Goal: Check status

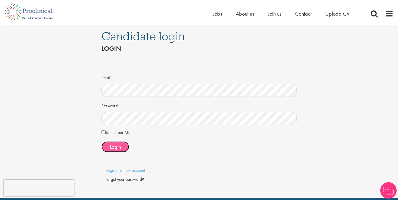
click at [121, 145] on span "Login" at bounding box center [115, 146] width 11 height 7
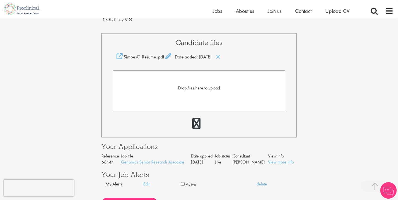
scroll to position [157, 0]
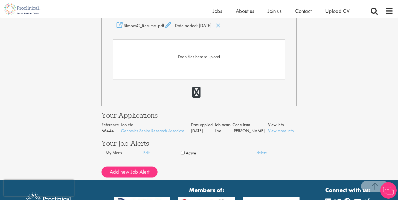
click at [308, 120] on div "Your Profile Catia Simoes simoes.p.catia@gmail.com Edit login credentials Linke…" at bounding box center [199, 20] width 407 height 319
click at [284, 128] on link "View more info" at bounding box center [281, 131] width 26 height 6
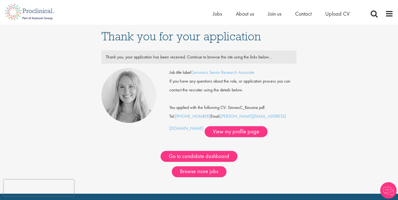
drag, startPoint x: 184, startPoint y: 82, endPoint x: 299, endPoint y: 89, distance: 114.6
click at [299, 89] on div "Thank you for your application Thank you, your application has been received. C…" at bounding box center [198, 109] width 203 height 169
click at [294, 94] on div "You applied with the following CV: SimoesC_Resume.pdf." at bounding box center [233, 103] width 136 height 18
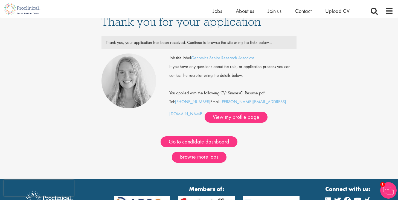
scroll to position [8, 0]
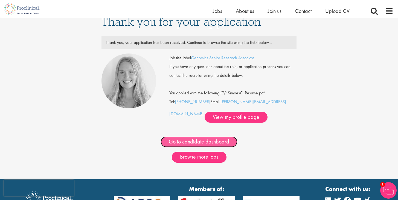
click at [184, 140] on link "Go to candidate dashboard" at bounding box center [199, 141] width 77 height 11
